Goal: Task Accomplishment & Management: Use online tool/utility

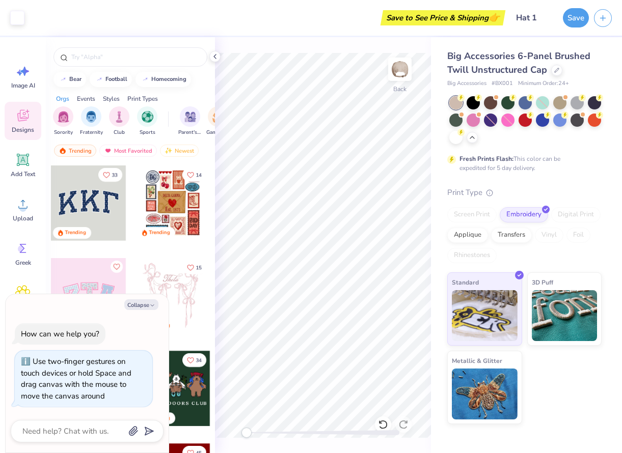
click at [487, 150] on div "Fresh Prints Flash: This color can be expedited for 5 day delivery." at bounding box center [524, 134] width 154 height 76
click at [524, 104] on div at bounding box center [524, 101] width 13 height 13
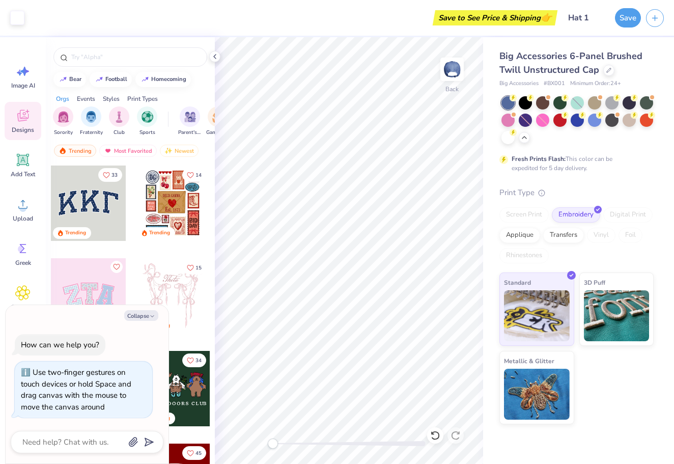
click at [626, 387] on div "Standard 3D Puff Metallic & Glitter" at bounding box center [576, 348] width 154 height 152
click at [215, 58] on icon at bounding box center [215, 56] width 8 height 8
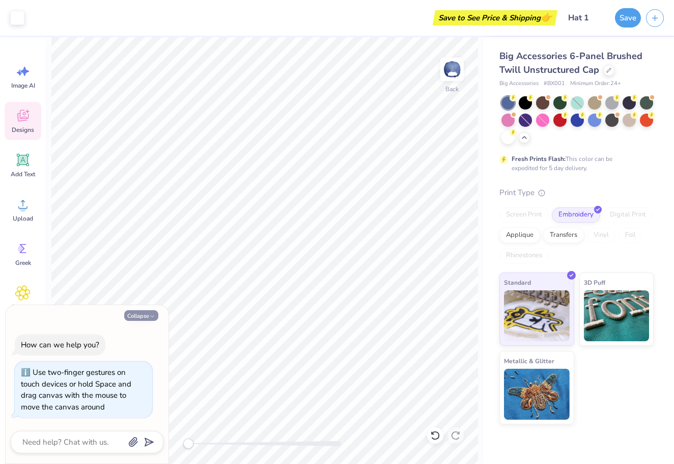
click at [145, 316] on button "Collapse" at bounding box center [141, 315] width 34 height 11
type textarea "x"
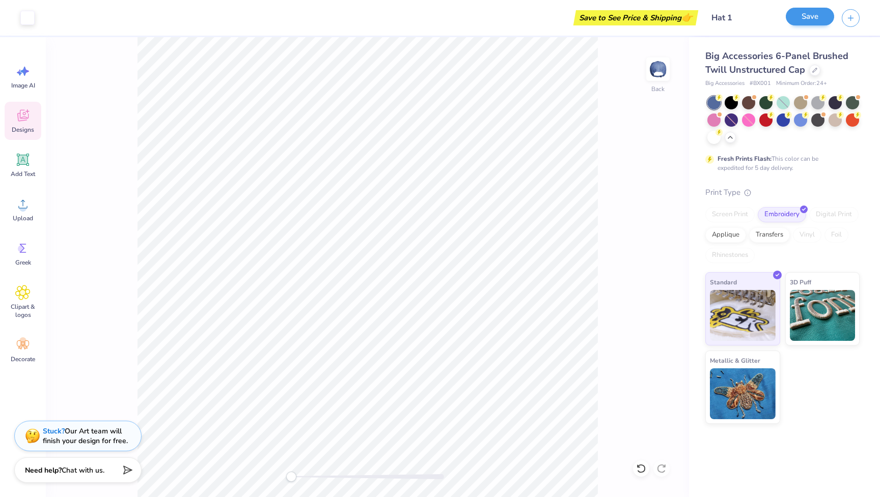
click at [798, 19] on button "Save" at bounding box center [810, 17] width 48 height 18
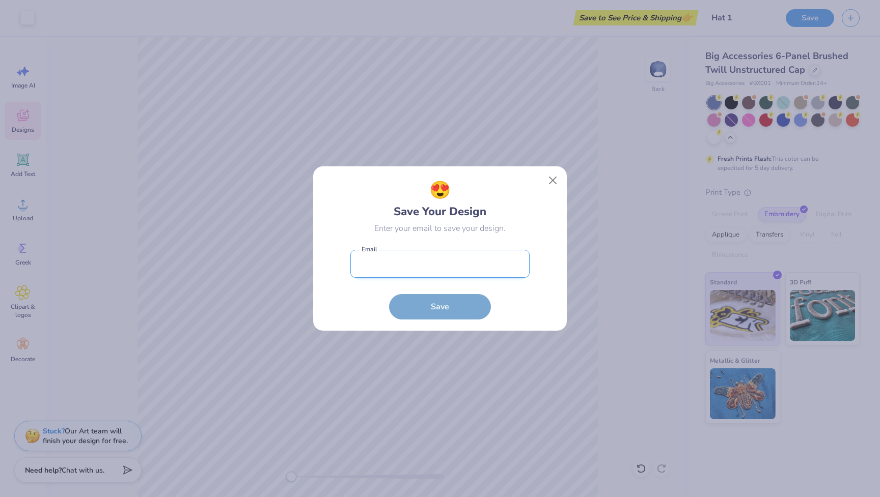
click at [452, 267] on input "email" at bounding box center [439, 264] width 179 height 28
type input "m"
type input "tmas000"
type input "[EMAIL_ADDRESS][DOMAIN_NAME]"
click at [432, 299] on button "Save" at bounding box center [440, 304] width 102 height 25
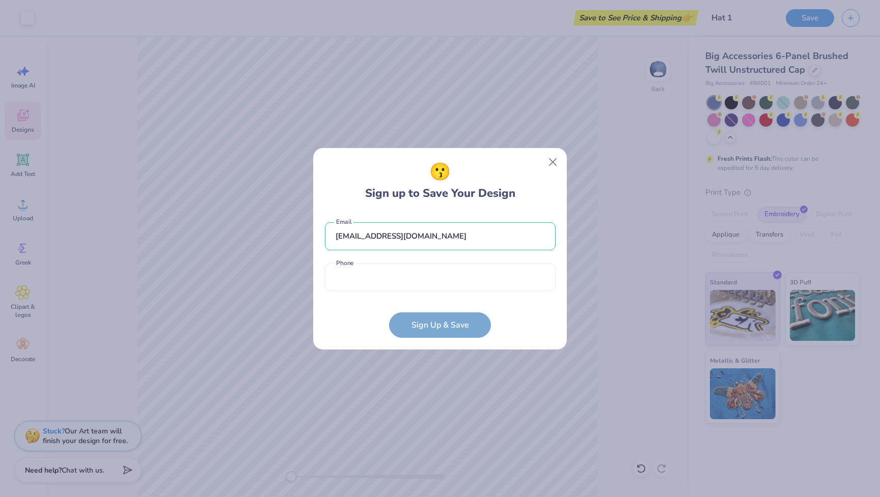
click at [429, 291] on div "[EMAIL_ADDRESS][DOMAIN_NAME] Email Phone is a required field Phone" at bounding box center [440, 254] width 231 height 84
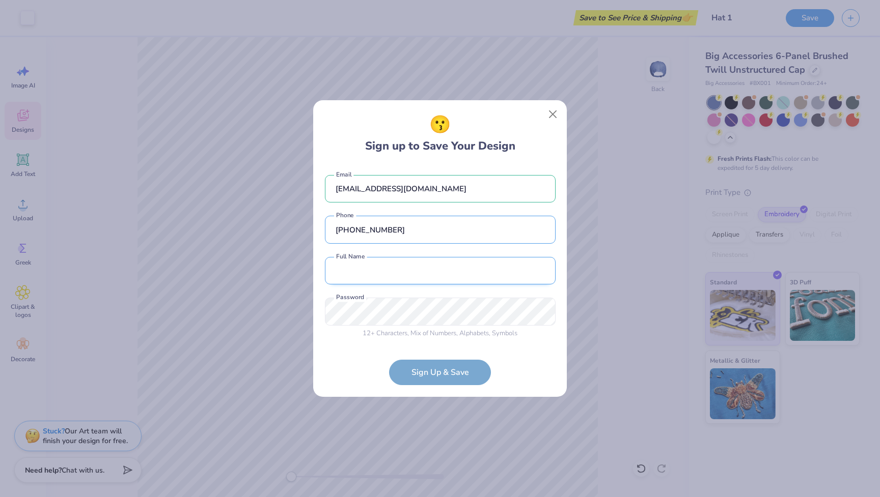
type input "[PHONE_NUMBER]"
type input "[PERSON_NAME]"
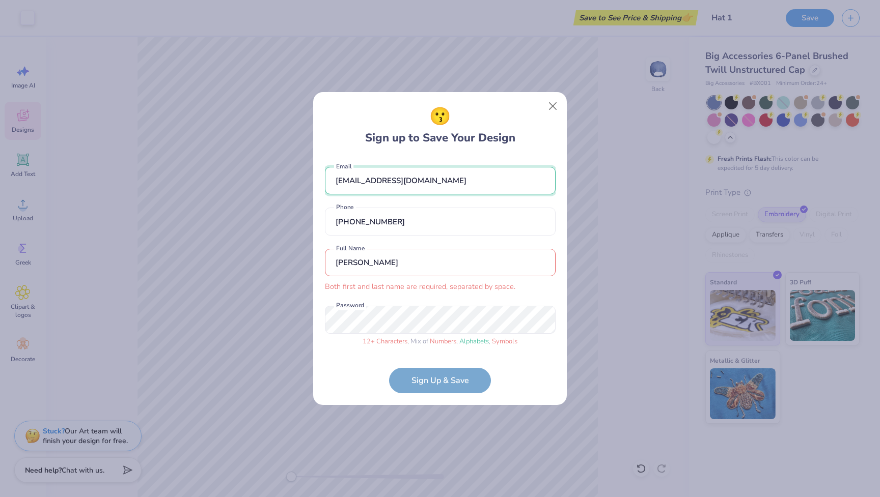
click at [423, 184] on input "[EMAIL_ADDRESS][DOMAIN_NAME]" at bounding box center [440, 181] width 231 height 28
type input "[EMAIL_ADDRESS][DOMAIN_NAME]"
click at [397, 281] on div "[PERSON_NAME] first and last name are required, separated by space. Full Name" at bounding box center [440, 271] width 231 height 44
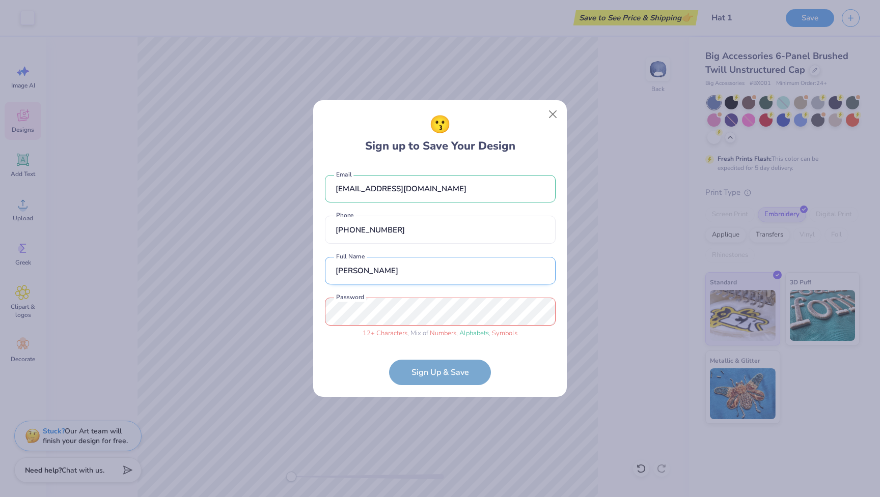
type input "[PERSON_NAME]"
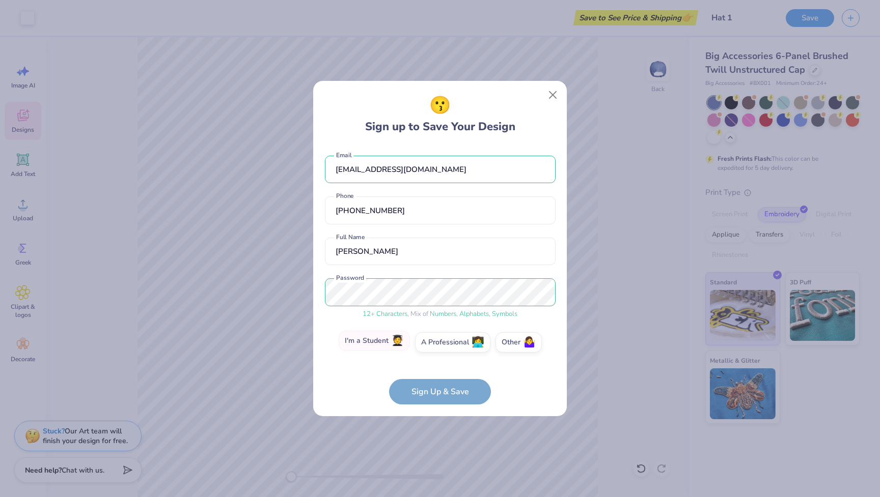
click at [396, 346] on span "🧑‍🎓" at bounding box center [397, 342] width 13 height 12
click at [437, 346] on input "I'm a Student 🧑‍🎓" at bounding box center [440, 345] width 7 height 7
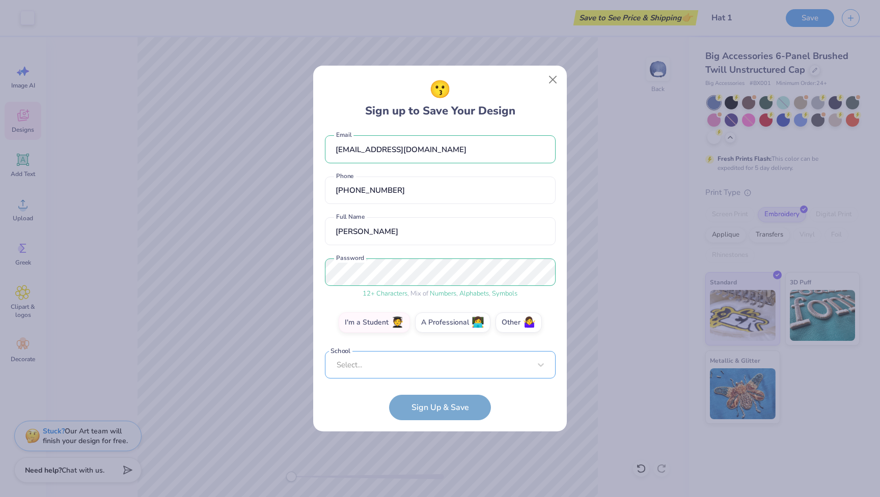
click at [419, 370] on div "[EMAIL_ADDRESS][DOMAIN_NAME] Email [PHONE_NUMBER] Phone [PERSON_NAME] Full Name…" at bounding box center [440, 254] width 231 height 249
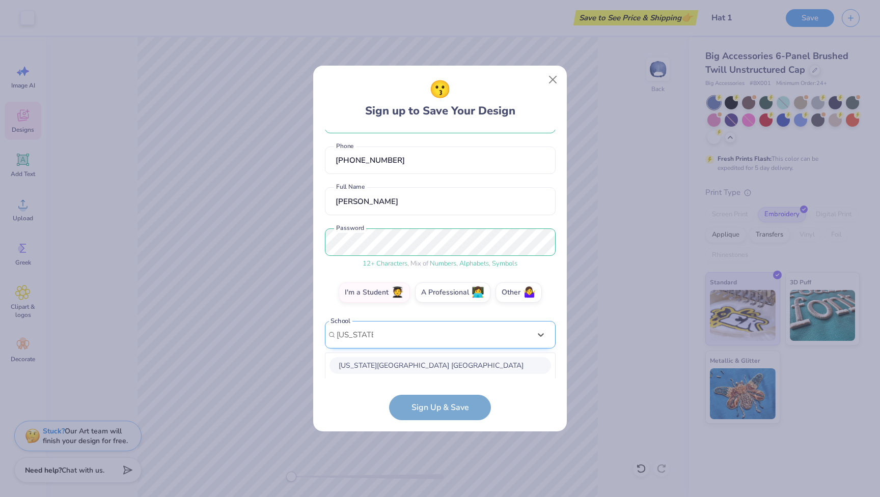
scroll to position [162, 0]
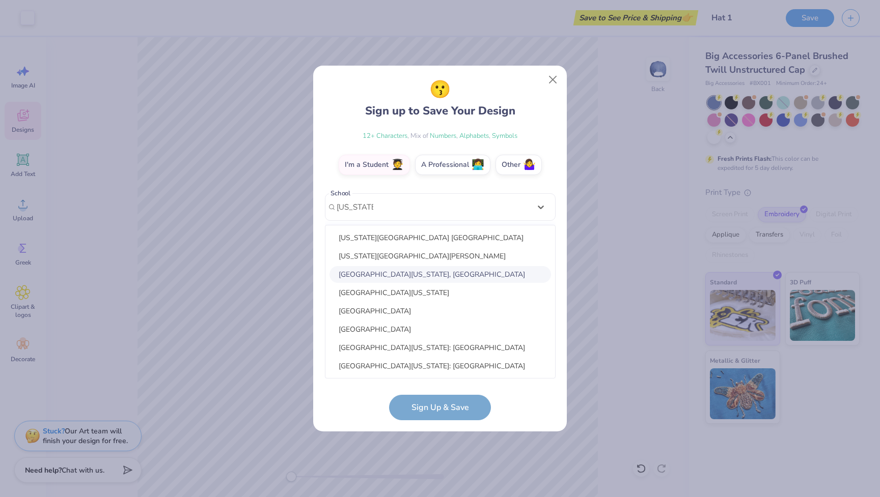
click at [451, 276] on div "[GEOGRAPHIC_DATA][US_STATE], [GEOGRAPHIC_DATA]" at bounding box center [439, 274] width 221 height 17
type input "[US_STATE]"
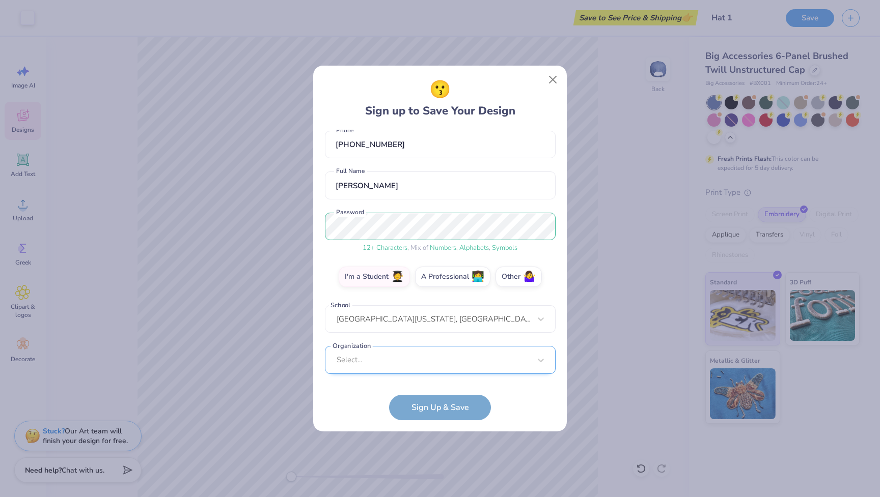
click at [442, 357] on div "Select..." at bounding box center [440, 360] width 231 height 28
click at [339, 418] on form "[EMAIL_ADDRESS][DOMAIN_NAME] Email [PHONE_NUMBER] Phone [PERSON_NAME] Full Name…" at bounding box center [440, 275] width 231 height 291
click at [403, 369] on div "Select..." at bounding box center [440, 360] width 231 height 28
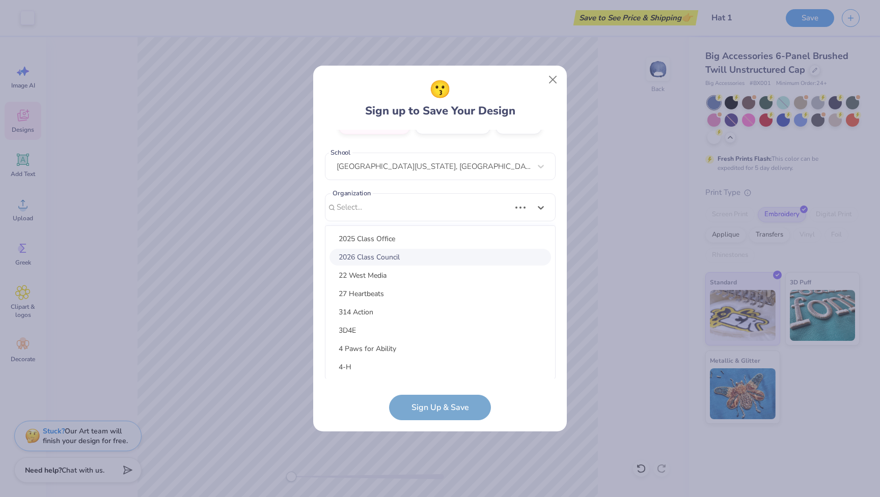
scroll to position [129, 0]
click at [347, 432] on div "😗 Sign up to Save Your Design [EMAIL_ADDRESS][DOMAIN_NAME] Email [PHONE_NUMBER]…" at bounding box center [440, 249] width 255 height 368
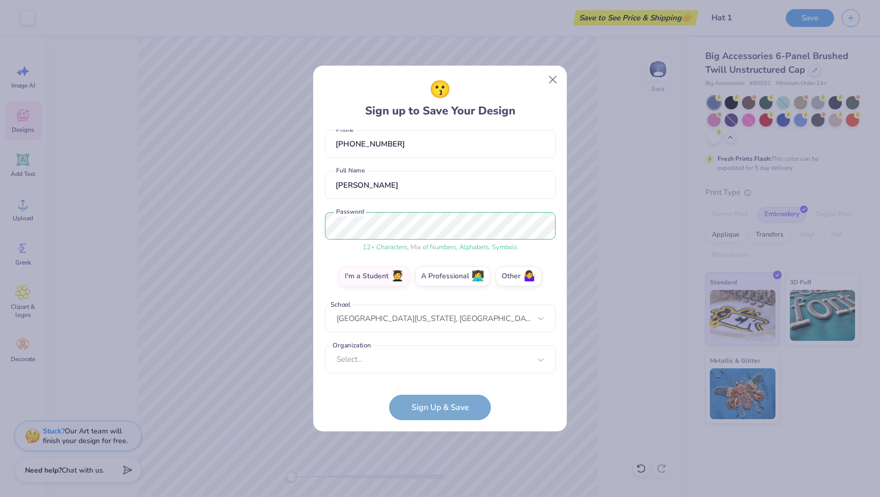
scroll to position [50, 0]
click at [420, 410] on form "[EMAIL_ADDRESS][DOMAIN_NAME] Email [PHONE_NUMBER] Phone [PERSON_NAME] Full Name…" at bounding box center [440, 275] width 231 height 291
click at [408, 407] on form "[EMAIL_ADDRESS][DOMAIN_NAME] Email [PHONE_NUMBER] Phone [PERSON_NAME] Full Name…" at bounding box center [440, 275] width 231 height 291
click at [425, 362] on div "Select..." at bounding box center [440, 360] width 231 height 28
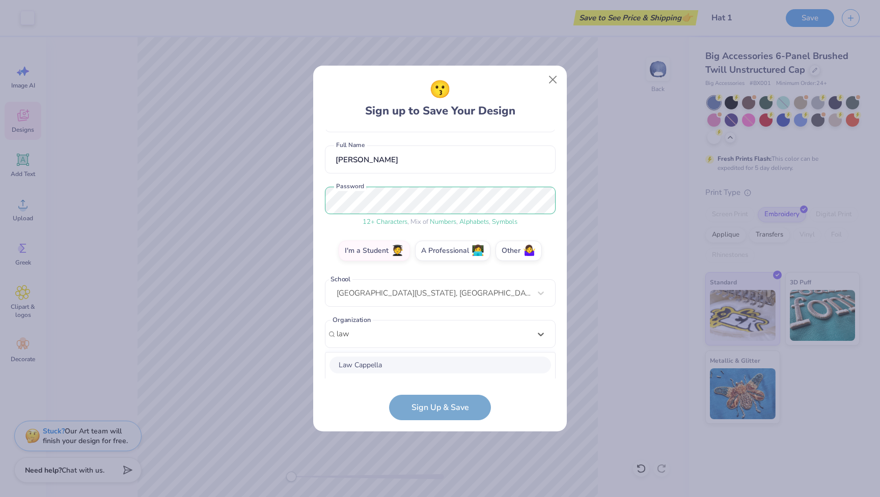
scroll to position [204, 0]
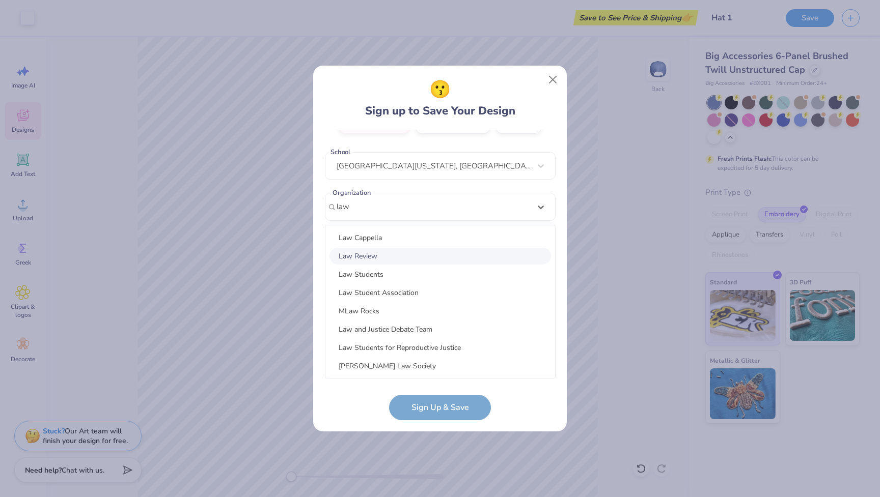
click at [380, 253] on div "Law Review" at bounding box center [439, 256] width 221 height 17
type input "law"
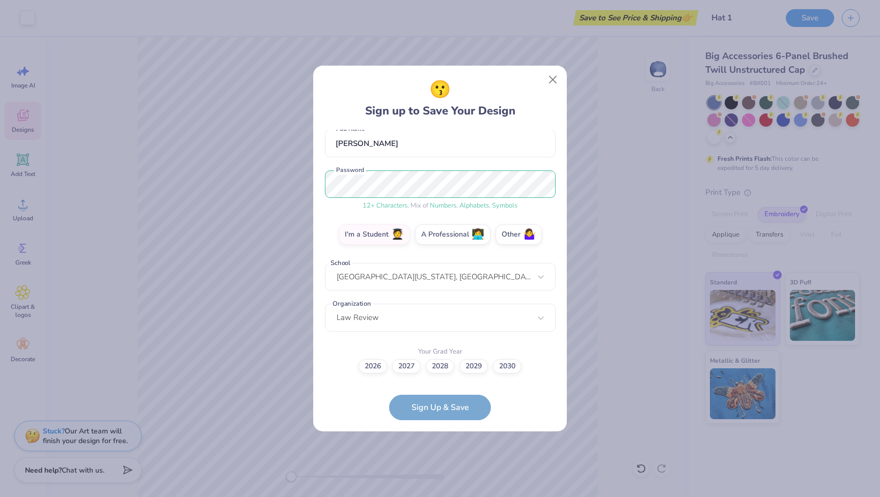
scroll to position [92, 0]
click at [438, 409] on form "[EMAIL_ADDRESS][DOMAIN_NAME] Email [PHONE_NUMBER] Phone [PERSON_NAME] Full Name…" at bounding box center [440, 275] width 231 height 291
click at [400, 368] on label "2027" at bounding box center [406, 365] width 29 height 14
click at [437, 456] on input "2027" at bounding box center [440, 459] width 7 height 7
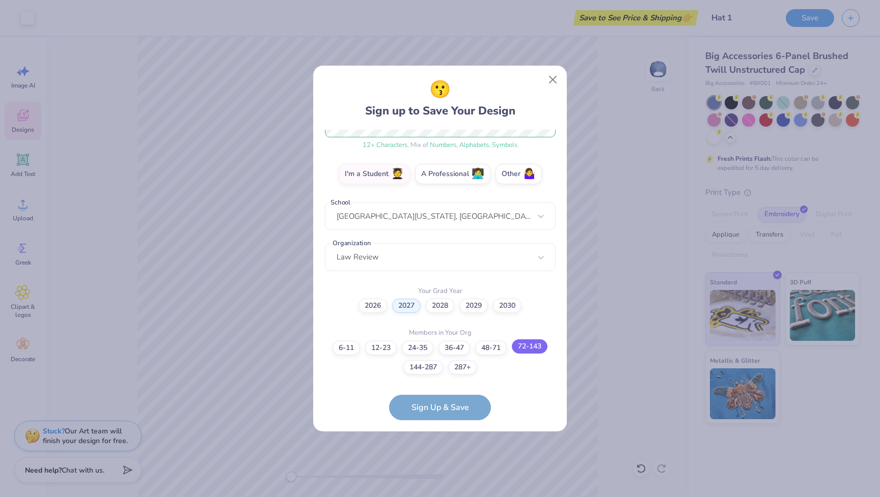
click at [533, 347] on label "72-143" at bounding box center [530, 347] width 36 height 14
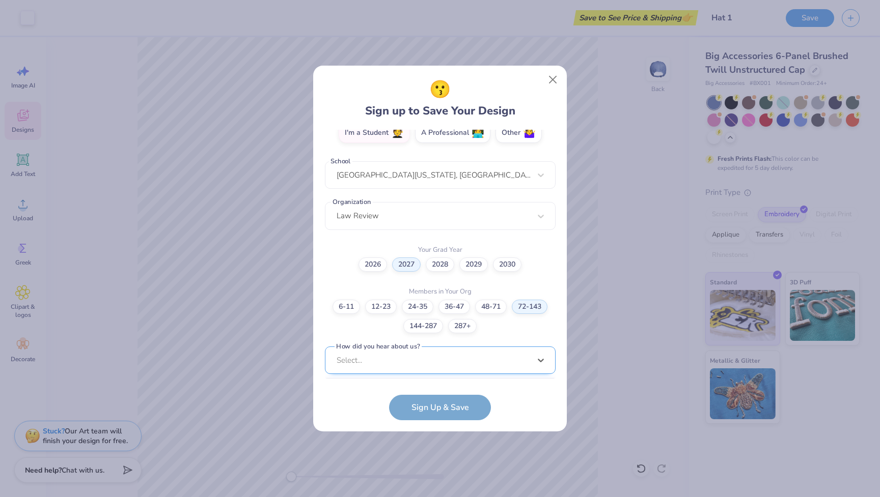
click at [425, 362] on div "option Pinterest focused, 1 of 15. 15 results available. Use Up and Down to cho…" at bounding box center [440, 440] width 231 height 186
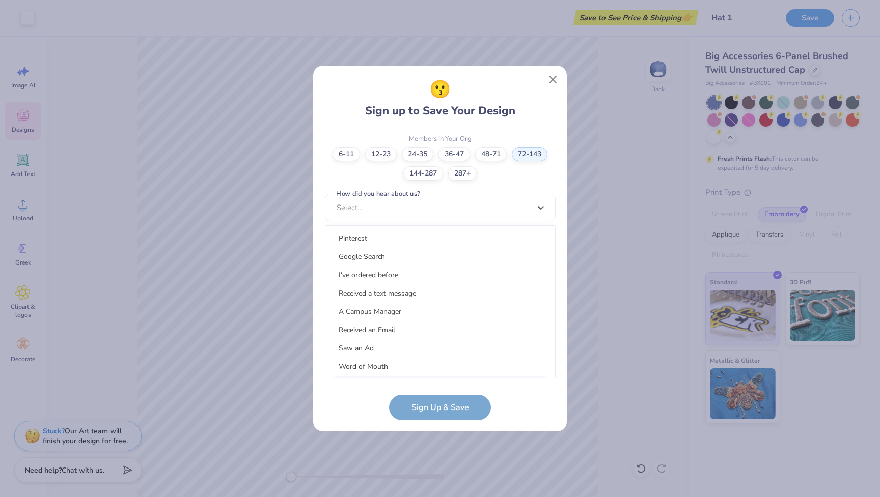
click at [365, 410] on form "[EMAIL_ADDRESS][DOMAIN_NAME] Email [PHONE_NUMBER] Phone [PERSON_NAME] Full Name…" at bounding box center [440, 275] width 231 height 291
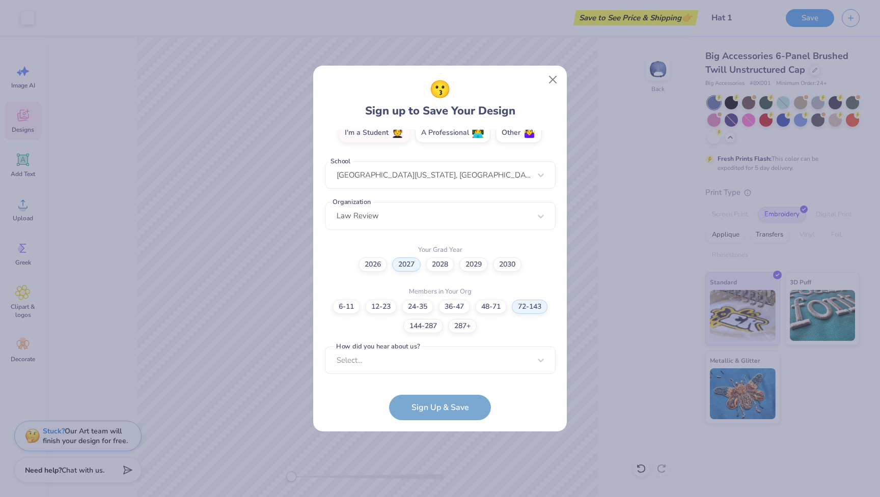
click at [413, 405] on form "[EMAIL_ADDRESS][DOMAIN_NAME] Email [PHONE_NUMBER] Phone [PERSON_NAME] Full Name…" at bounding box center [440, 275] width 231 height 291
click at [413, 358] on div "Select..." at bounding box center [440, 361] width 231 height 28
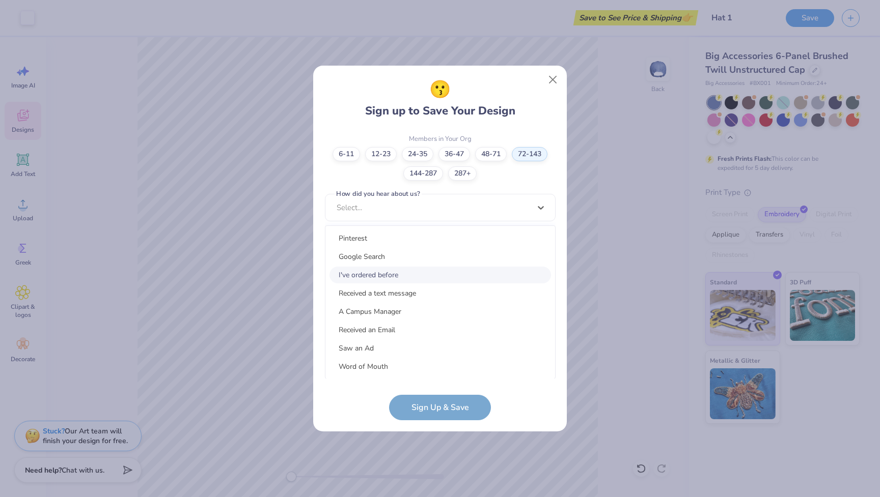
click at [401, 273] on div "I've ordered before" at bounding box center [439, 275] width 221 height 17
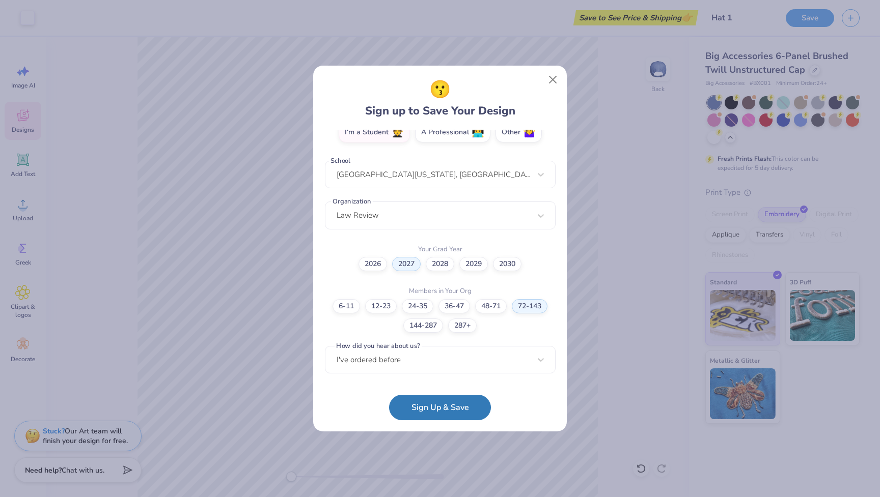
scroll to position [195, 0]
click at [443, 406] on button "Sign Up & Save" at bounding box center [440, 405] width 102 height 25
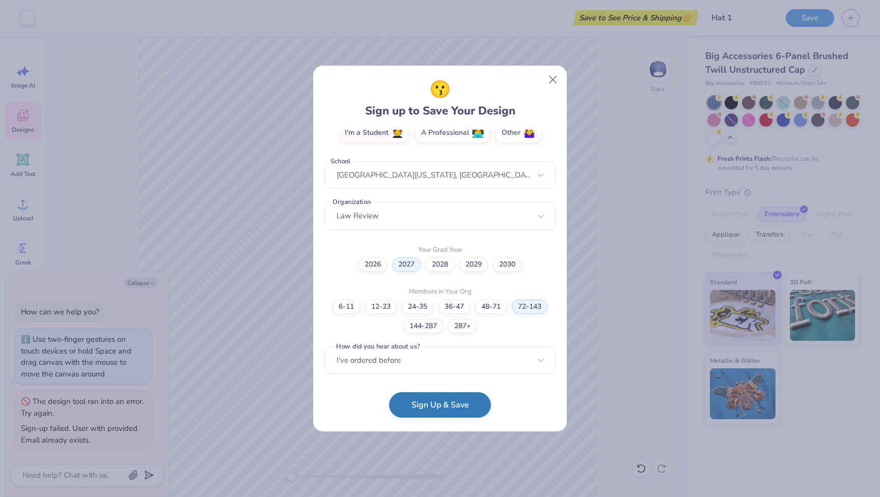
click at [457, 406] on button "Sign Up & Save" at bounding box center [440, 405] width 102 height 25
type textarea "x"
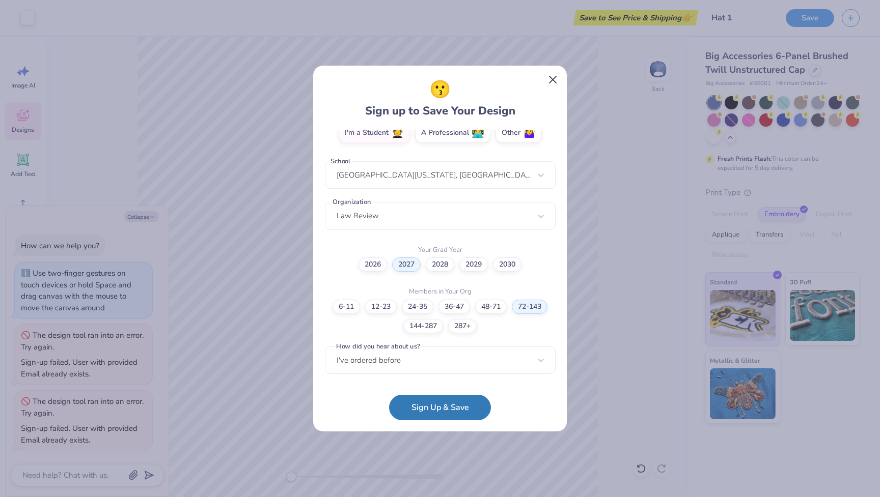
click at [553, 80] on button "Close" at bounding box center [552, 79] width 19 height 19
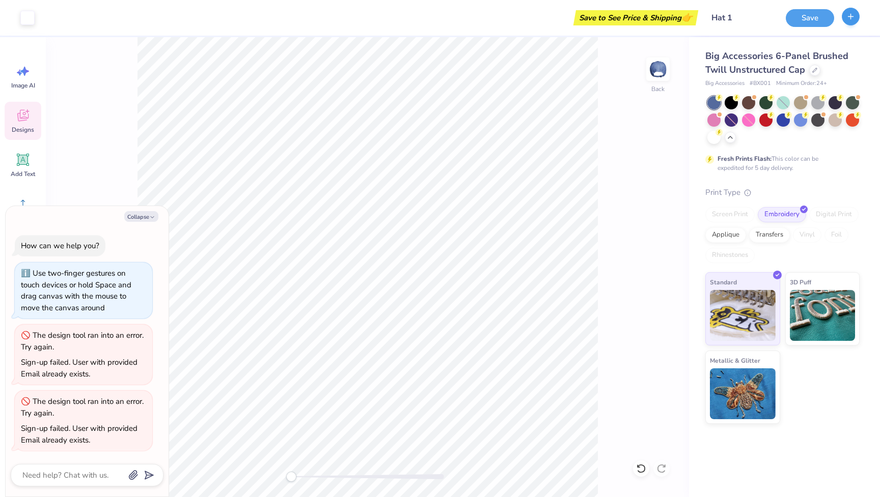
click at [845, 19] on button "button" at bounding box center [851, 17] width 18 height 18
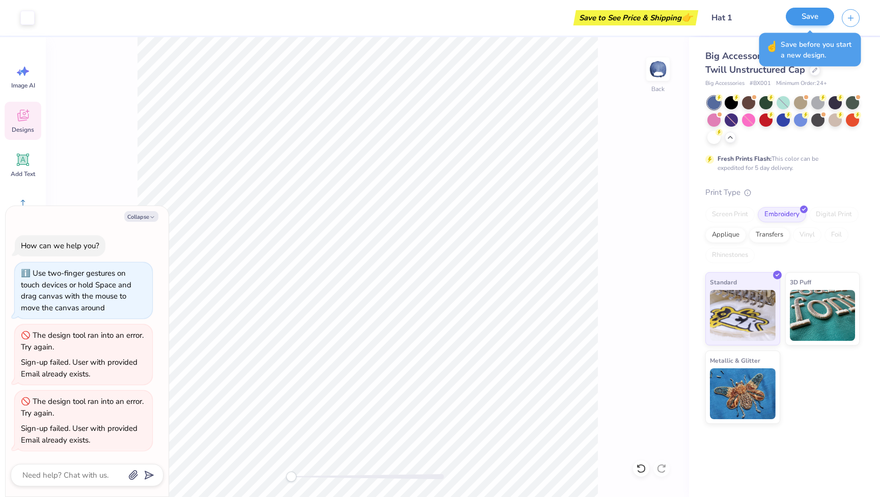
click at [796, 19] on button "Save" at bounding box center [810, 17] width 48 height 18
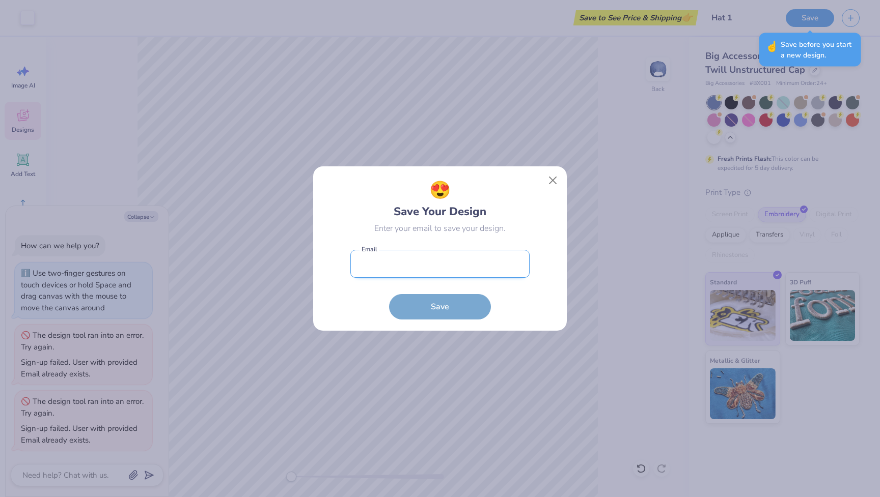
click at [488, 252] on input "email" at bounding box center [439, 264] width 179 height 28
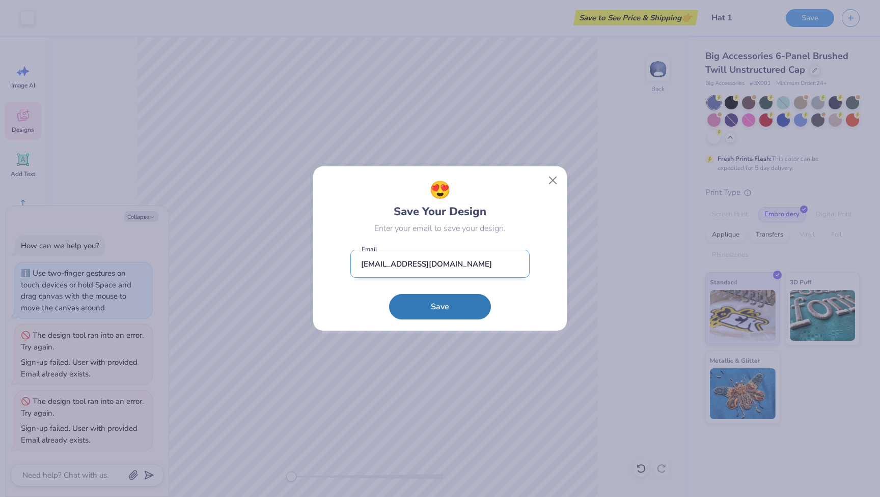
type input "[EMAIL_ADDRESS][DOMAIN_NAME]"
click at [440, 307] on button "Save" at bounding box center [440, 306] width 102 height 25
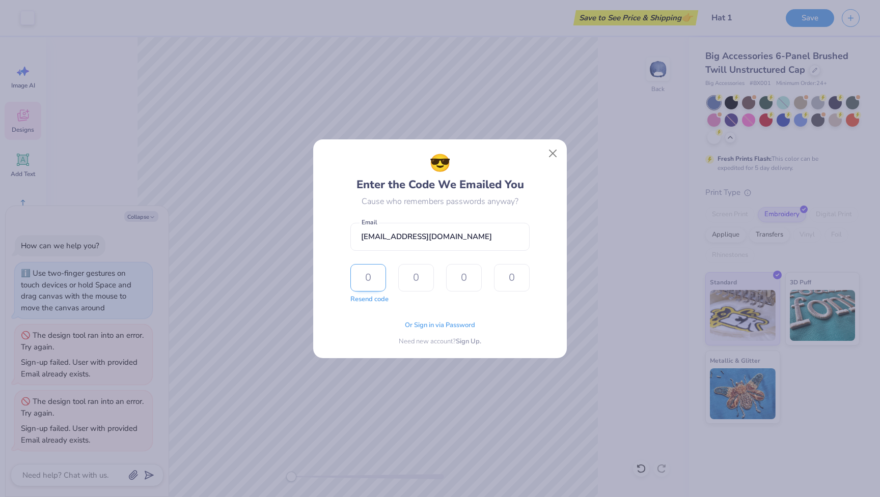
click at [372, 275] on input "text" at bounding box center [368, 277] width 36 height 27
click at [494, 207] on div "Cause who remembers passwords anyway?" at bounding box center [440, 202] width 157 height 12
click at [361, 285] on input "text" at bounding box center [368, 277] width 36 height 27
click at [515, 409] on div "😎 Enter the Code We Emailed You Cause who remembers passwords anyway? [EMAIL_AD…" at bounding box center [440, 248] width 880 height 497
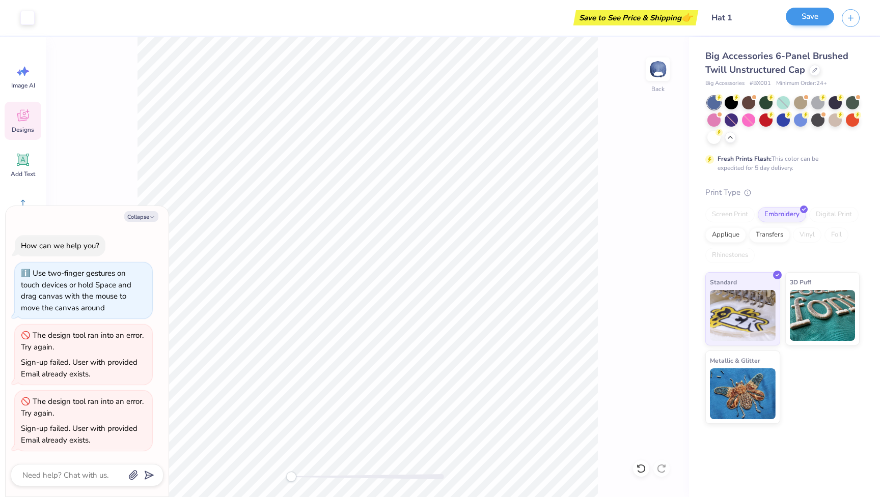
click at [797, 16] on button "Save" at bounding box center [810, 17] width 48 height 18
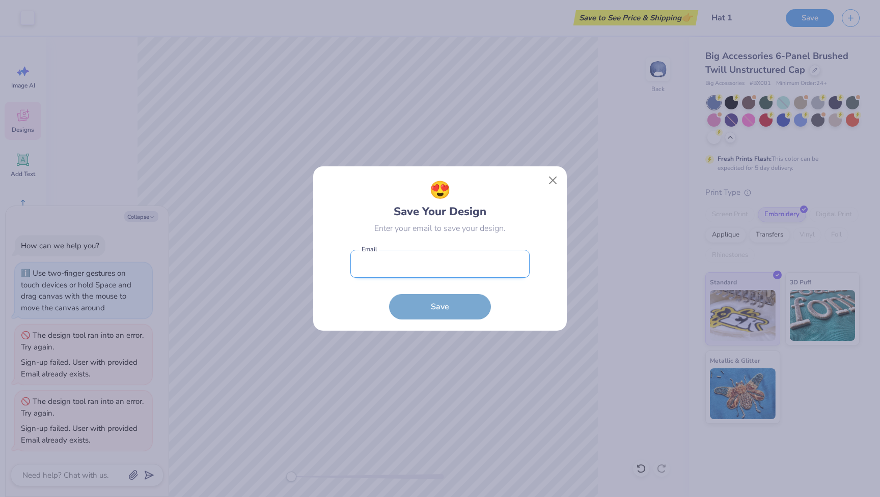
click at [449, 266] on input "email" at bounding box center [439, 264] width 179 height 28
type input "[EMAIL_ADDRESS][DOMAIN_NAME]"
click at [440, 307] on button "Save" at bounding box center [440, 306] width 102 height 25
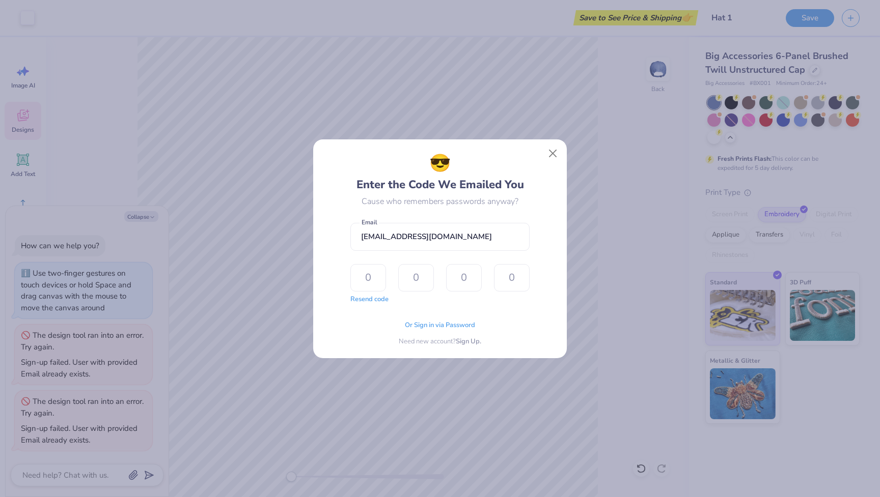
click at [472, 254] on form "[EMAIL_ADDRESS][DOMAIN_NAME] Email Resend code The design tool encountered an u…" at bounding box center [439, 261] width 179 height 87
click at [450, 328] on span "Or Sign in via Password" at bounding box center [440, 324] width 70 height 10
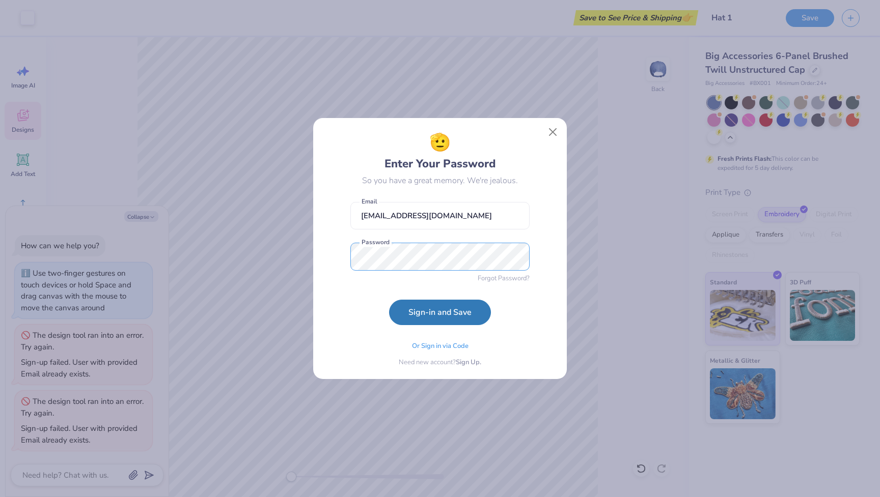
click at [440, 313] on button "Sign-in and Save" at bounding box center [440, 312] width 102 height 25
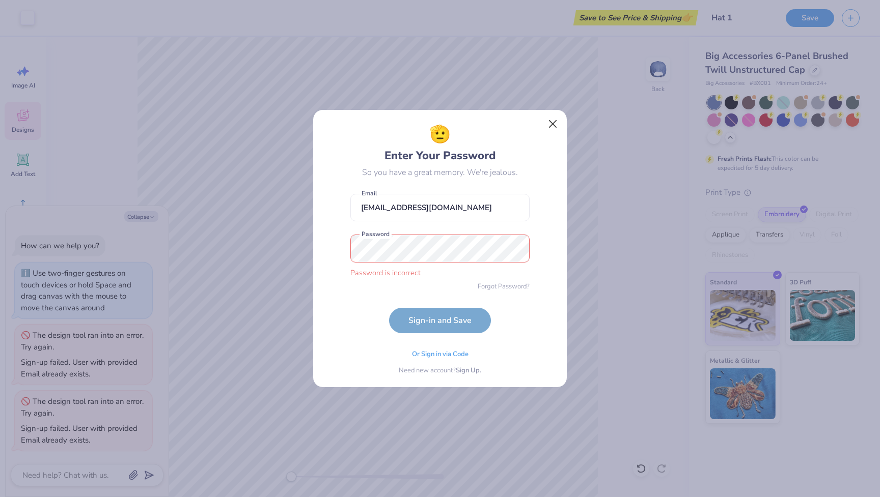
click at [551, 130] on button "Close" at bounding box center [552, 124] width 19 height 19
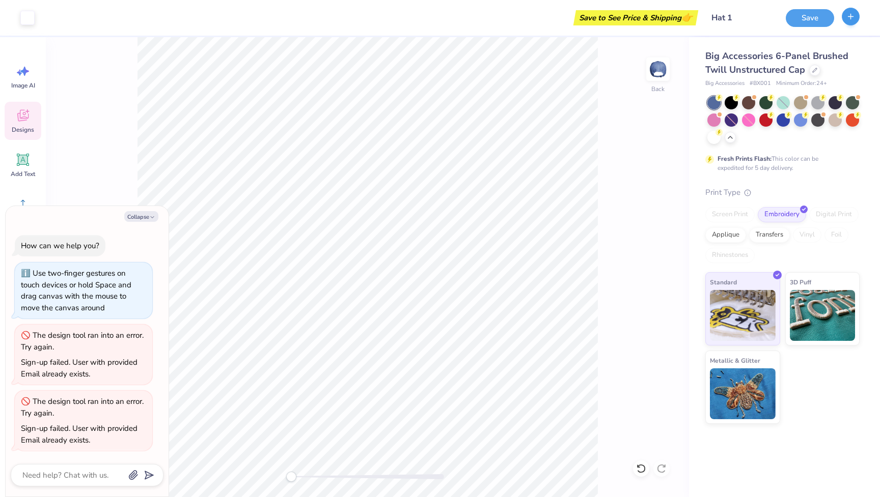
click at [848, 18] on icon "button" at bounding box center [850, 16] width 9 height 9
type textarea "x"
